Goal: Find specific page/section: Find specific page/section

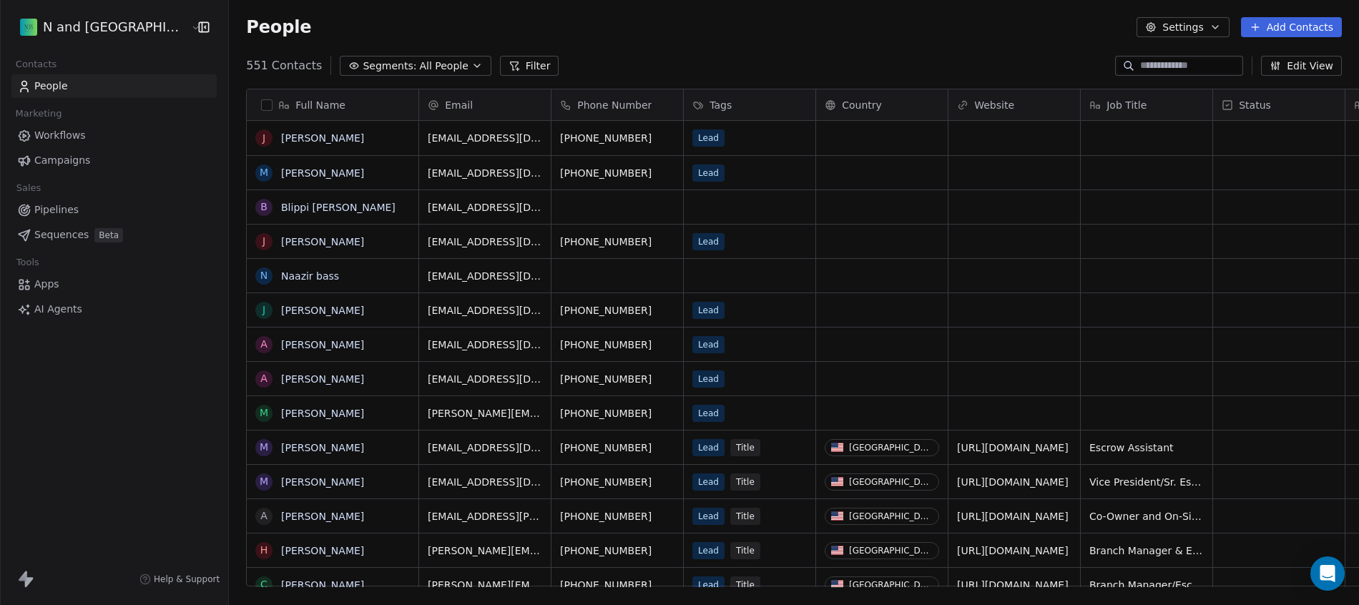
scroll to position [522, 1155]
click at [84, 87] on link "People" at bounding box center [113, 86] width 205 height 24
click at [500, 59] on button "Filter" at bounding box center [529, 66] width 59 height 20
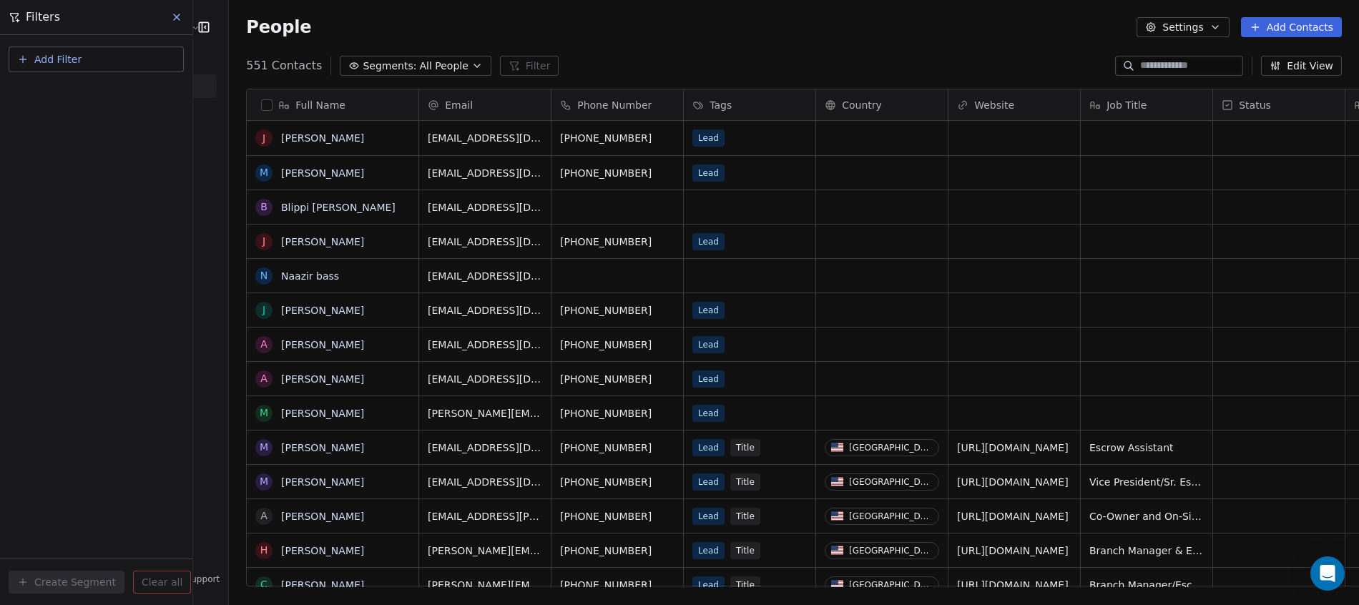
click at [102, 58] on button "Add Filter" at bounding box center [96, 60] width 175 height 26
click at [107, 96] on span "Contact properties" at bounding box center [70, 93] width 93 height 15
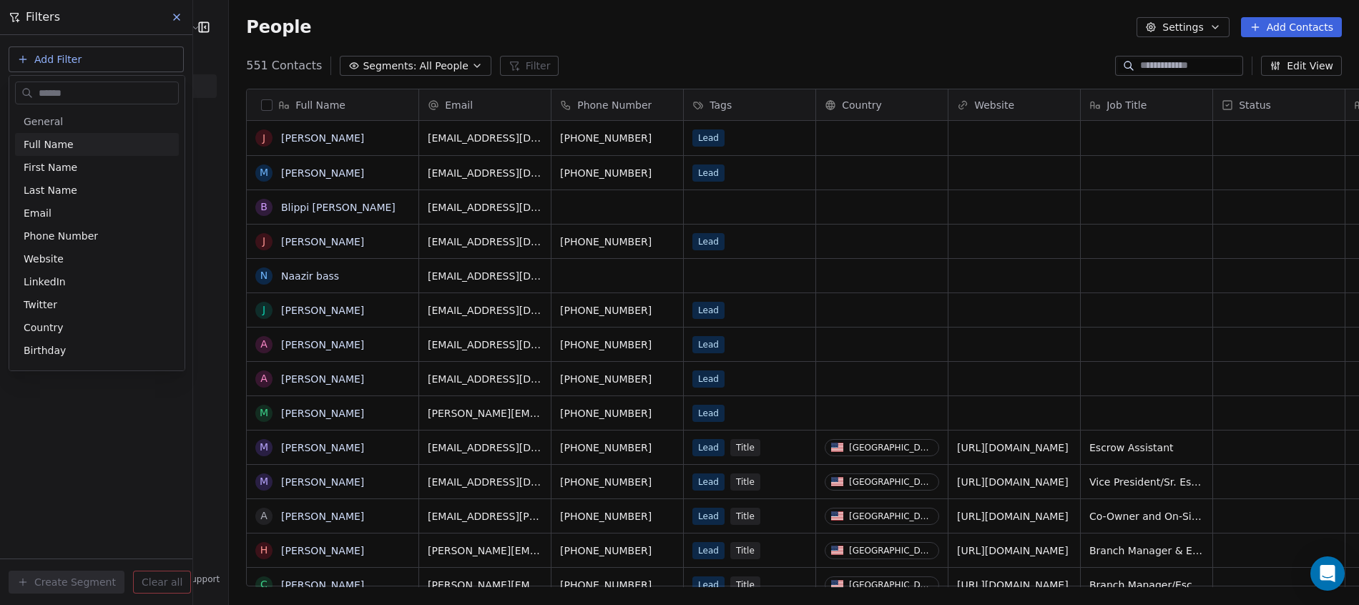
click at [71, 65] on html "N and B Street Contacts People Marketing Workflows Campaigns Sales Pipelines Se…" at bounding box center [679, 302] width 1359 height 605
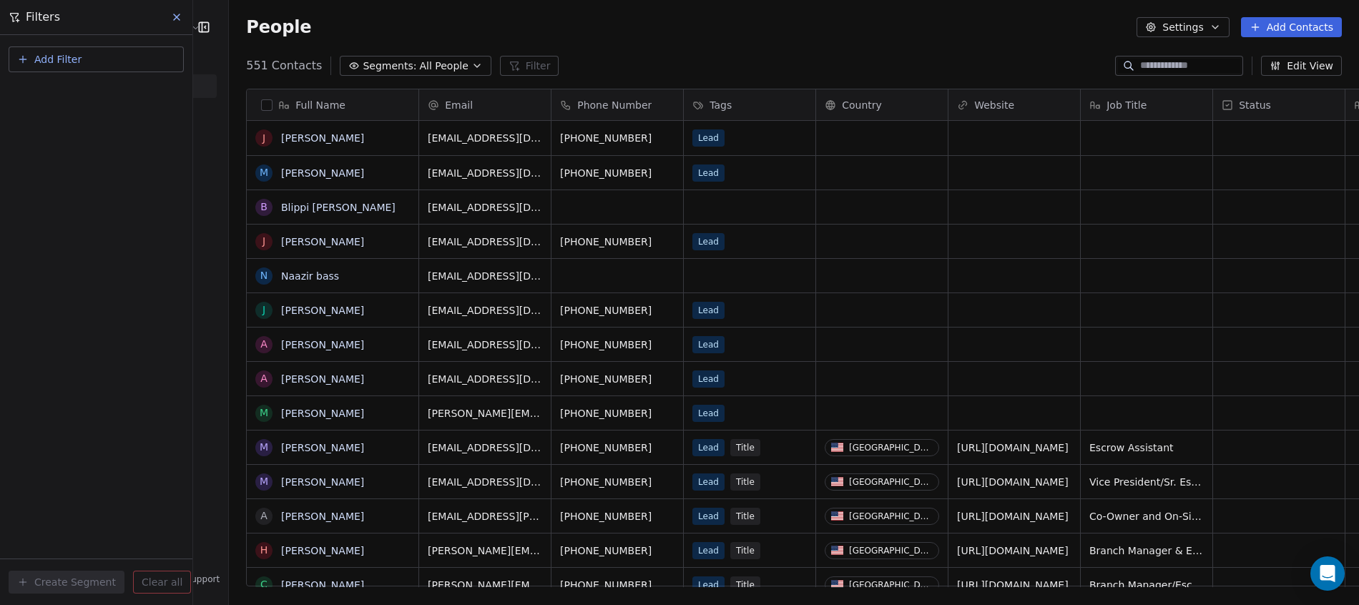
click at [71, 61] on span "Add Filter" at bounding box center [57, 59] width 47 height 15
click at [79, 114] on span "Contact activity" at bounding box center [63, 116] width 79 height 15
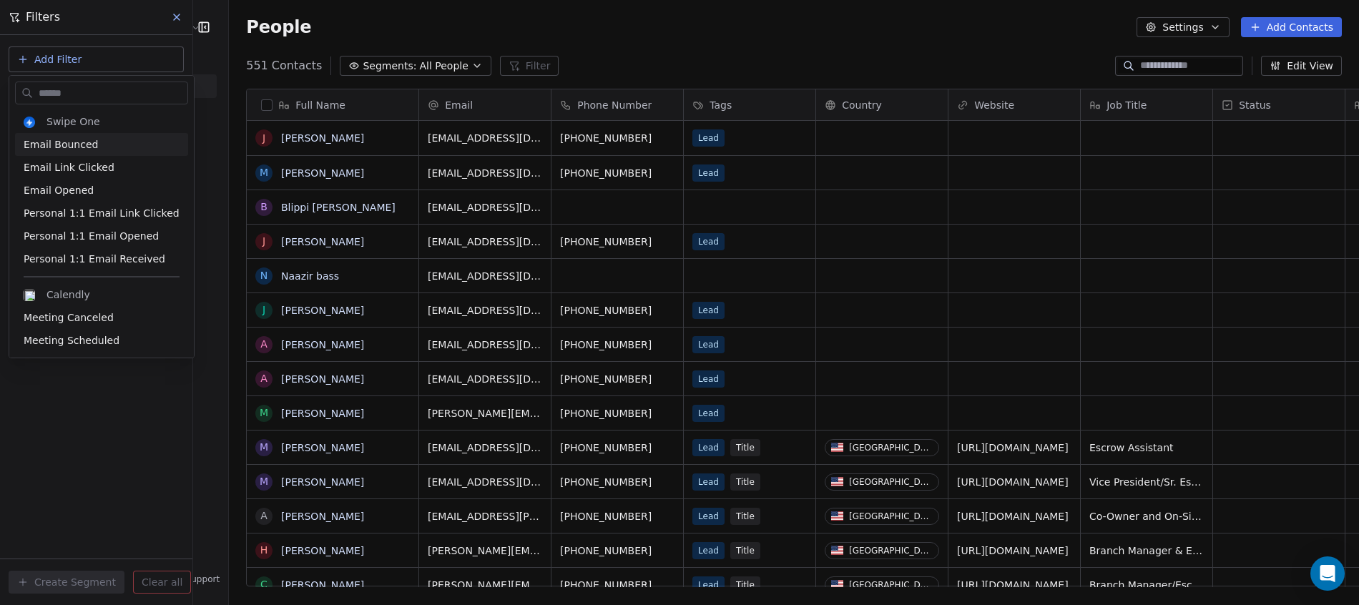
click at [54, 61] on html "N and B Street Contacts People Marketing Workflows Campaigns Sales Pipelines Se…" at bounding box center [679, 302] width 1359 height 605
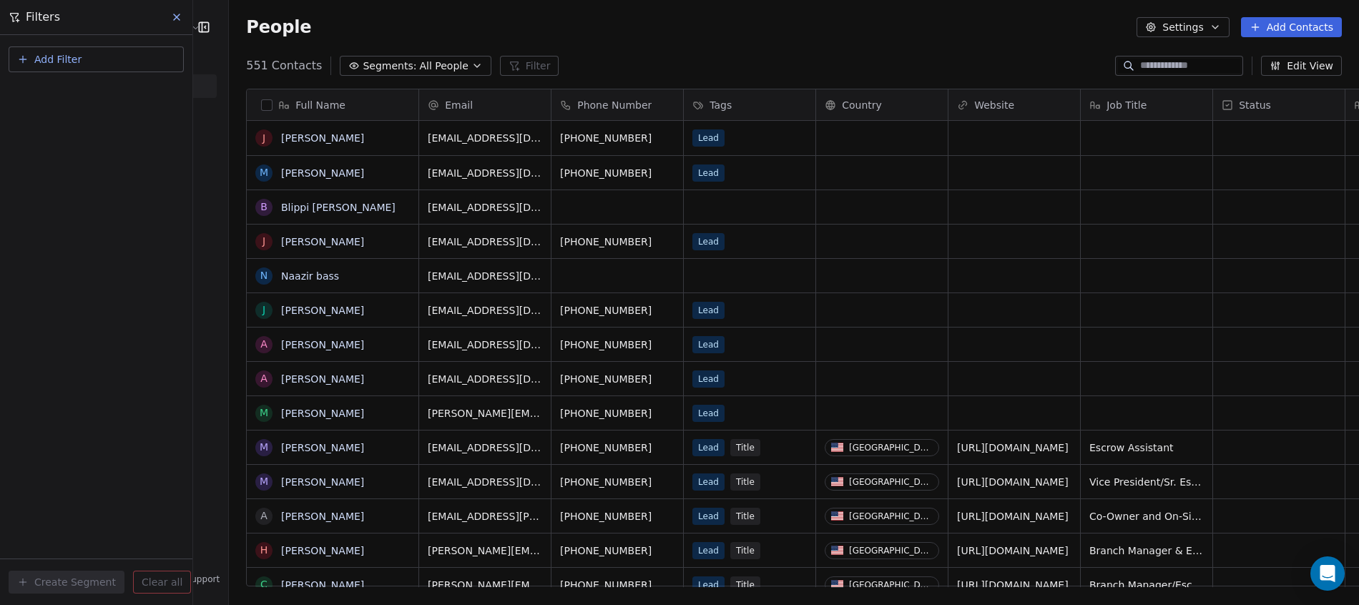
click at [162, 14] on div "Filters" at bounding box center [96, 17] width 192 height 34
click at [169, 17] on button at bounding box center [177, 17] width 21 height 20
